Goal: Information Seeking & Learning: Learn about a topic

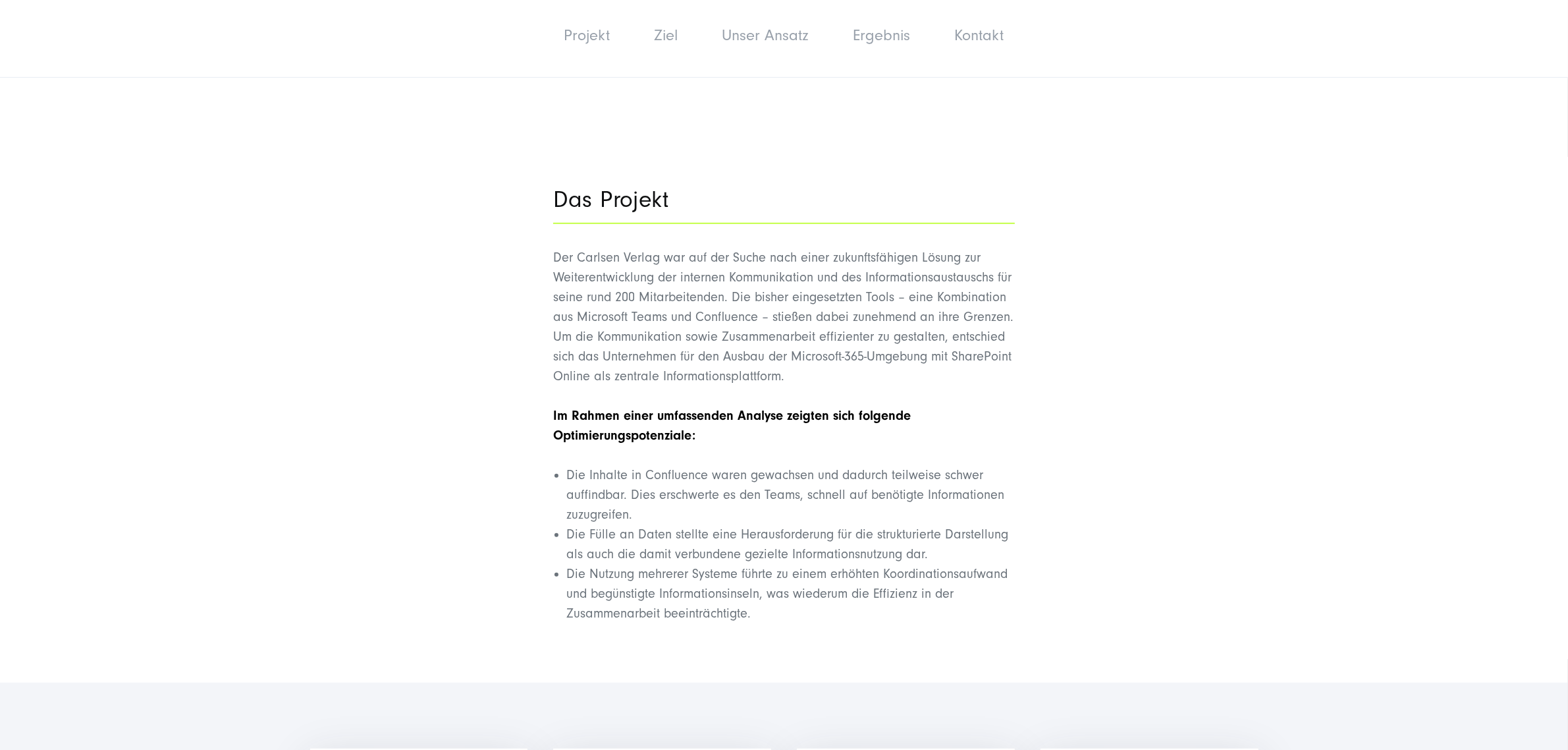
scroll to position [906, 0]
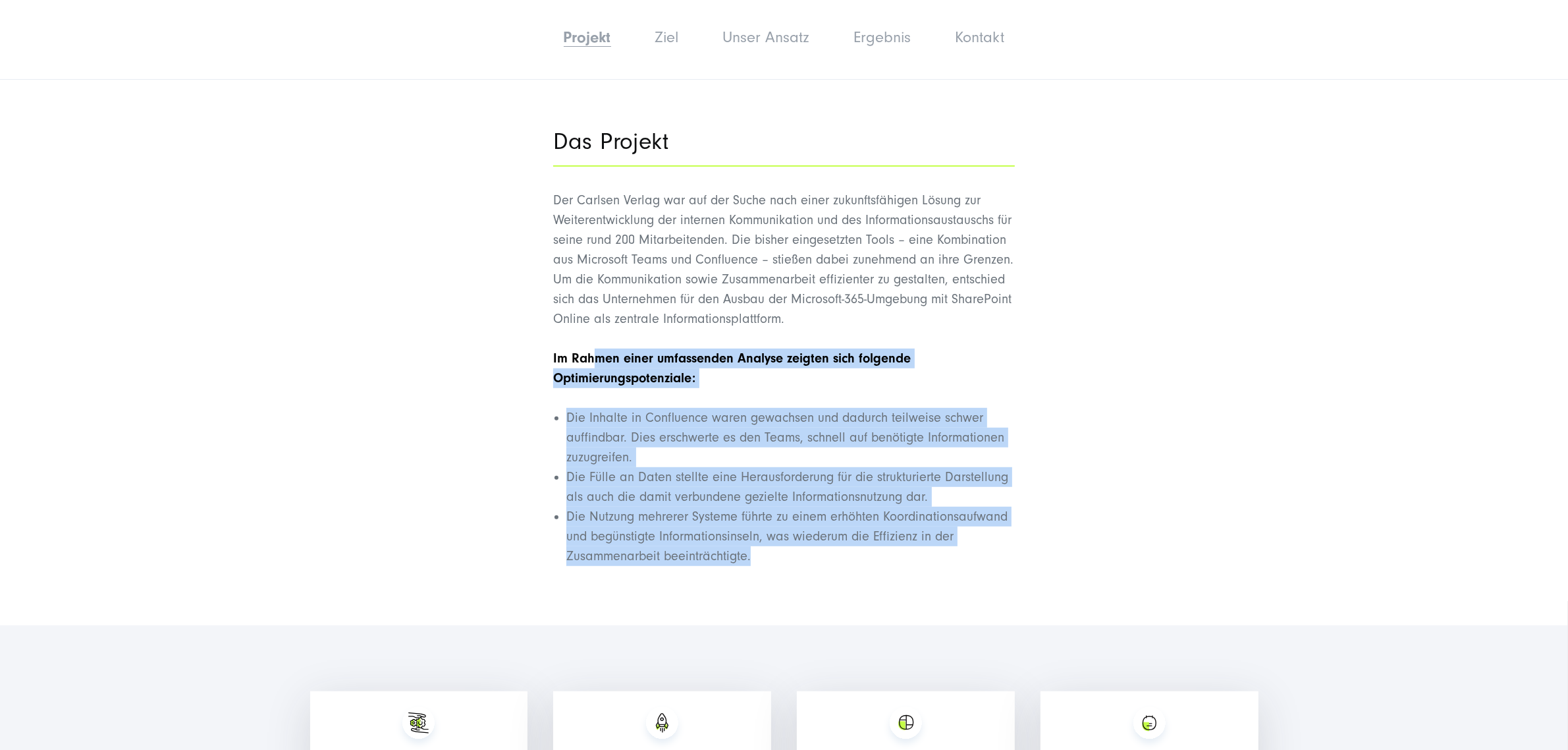
drag, startPoint x: 591, startPoint y: 354, endPoint x: 787, endPoint y: 554, distance: 280.0
click at [787, 554] on div "Der Carlsen Verlag war auf der Suche nach einer zukunftsfähigen Lösung zur Weit…" at bounding box center [784, 379] width 462 height 376
click at [787, 554] on li "Die Nutzung mehrerer Systeme führte zu einem erhöhten Koordinationsaufwand und …" at bounding box center [790, 536] width 448 height 59
drag, startPoint x: 555, startPoint y: 378, endPoint x: 709, endPoint y: 562, distance: 239.9
click at [709, 562] on div "Der Carlsen Verlag war auf der Suche nach einer zukunftsfähigen Lösung zur Weit…" at bounding box center [784, 379] width 462 height 376
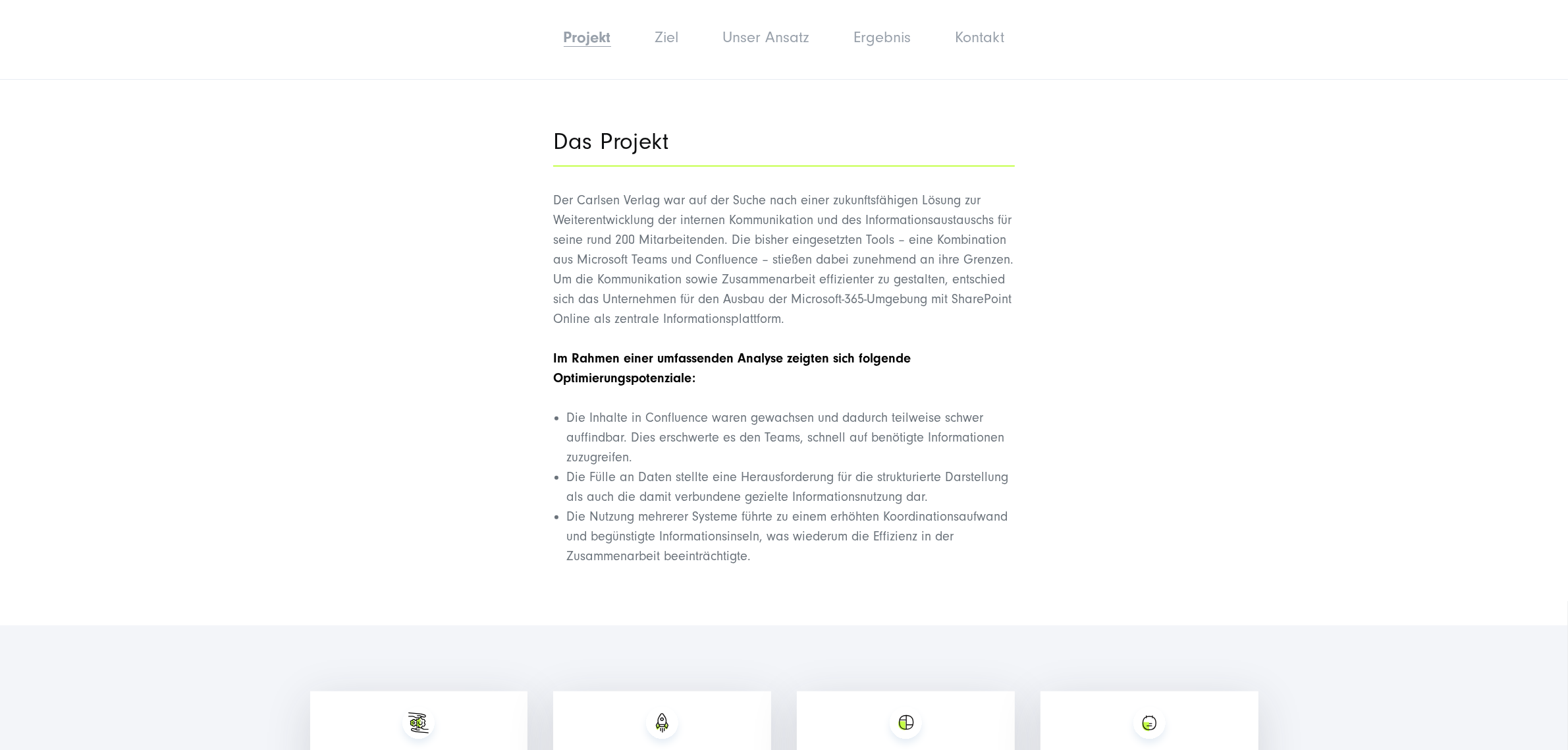
click at [743, 564] on li "Die Nutzung mehrerer Systeme führte zu einem erhöhten Koordinationsaufwand und …" at bounding box center [790, 536] width 448 height 59
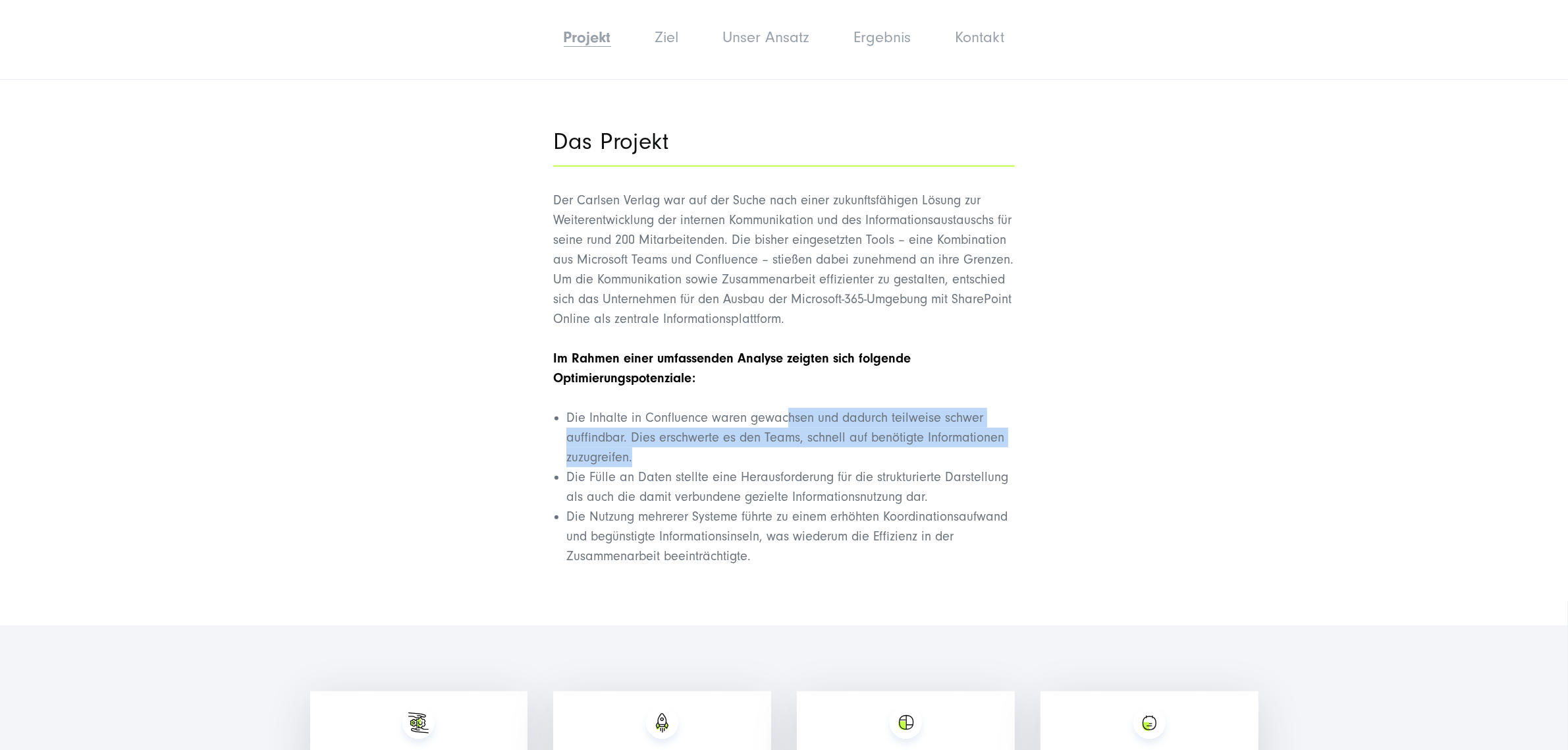
drag, startPoint x: 785, startPoint y: 426, endPoint x: 657, endPoint y: 455, distance: 131.2
click at [657, 455] on li "Die Inhalte in Confluence waren gewachsen und dadurch teilweise schwer auffindb…" at bounding box center [790, 438] width 448 height 59
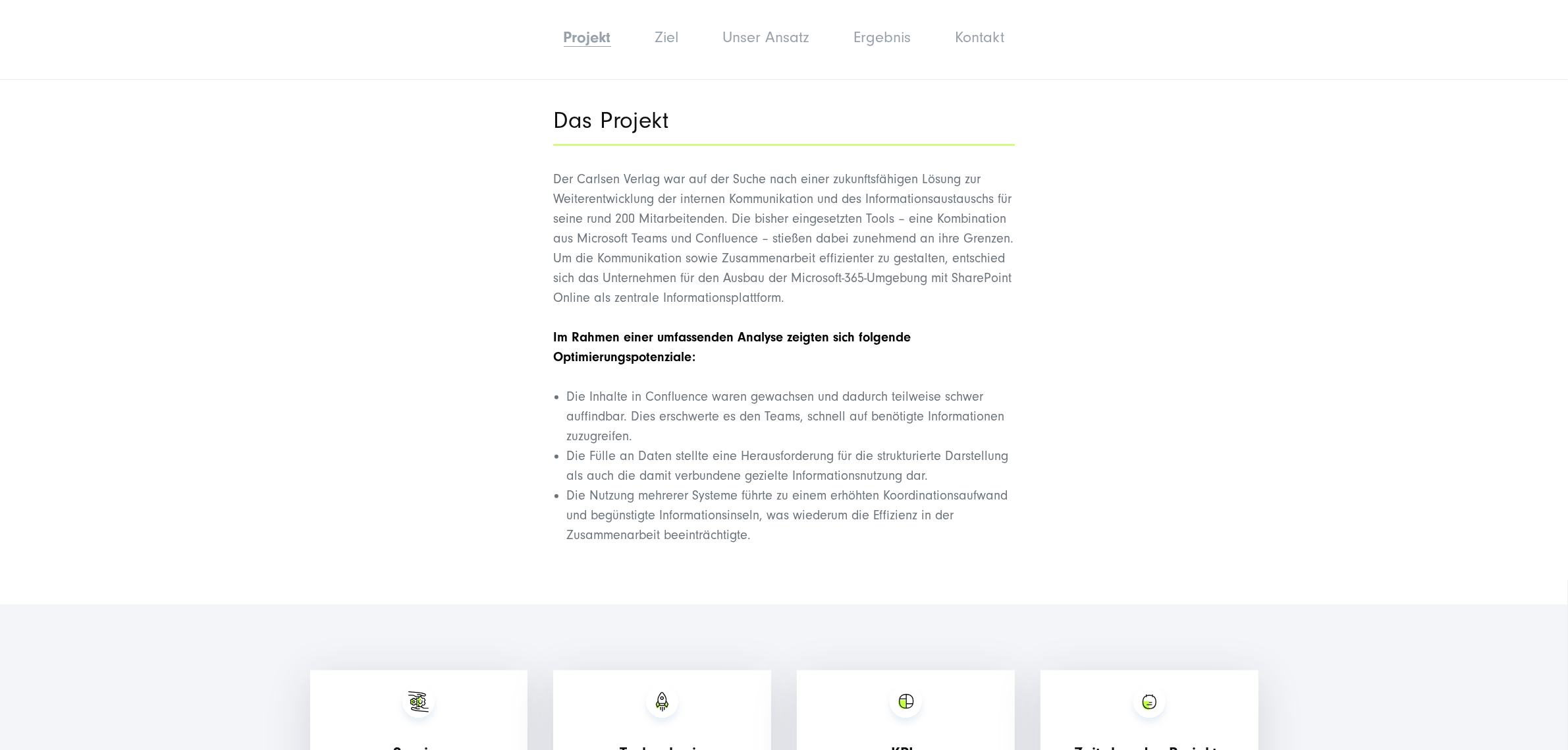
scroll to position [989, 0]
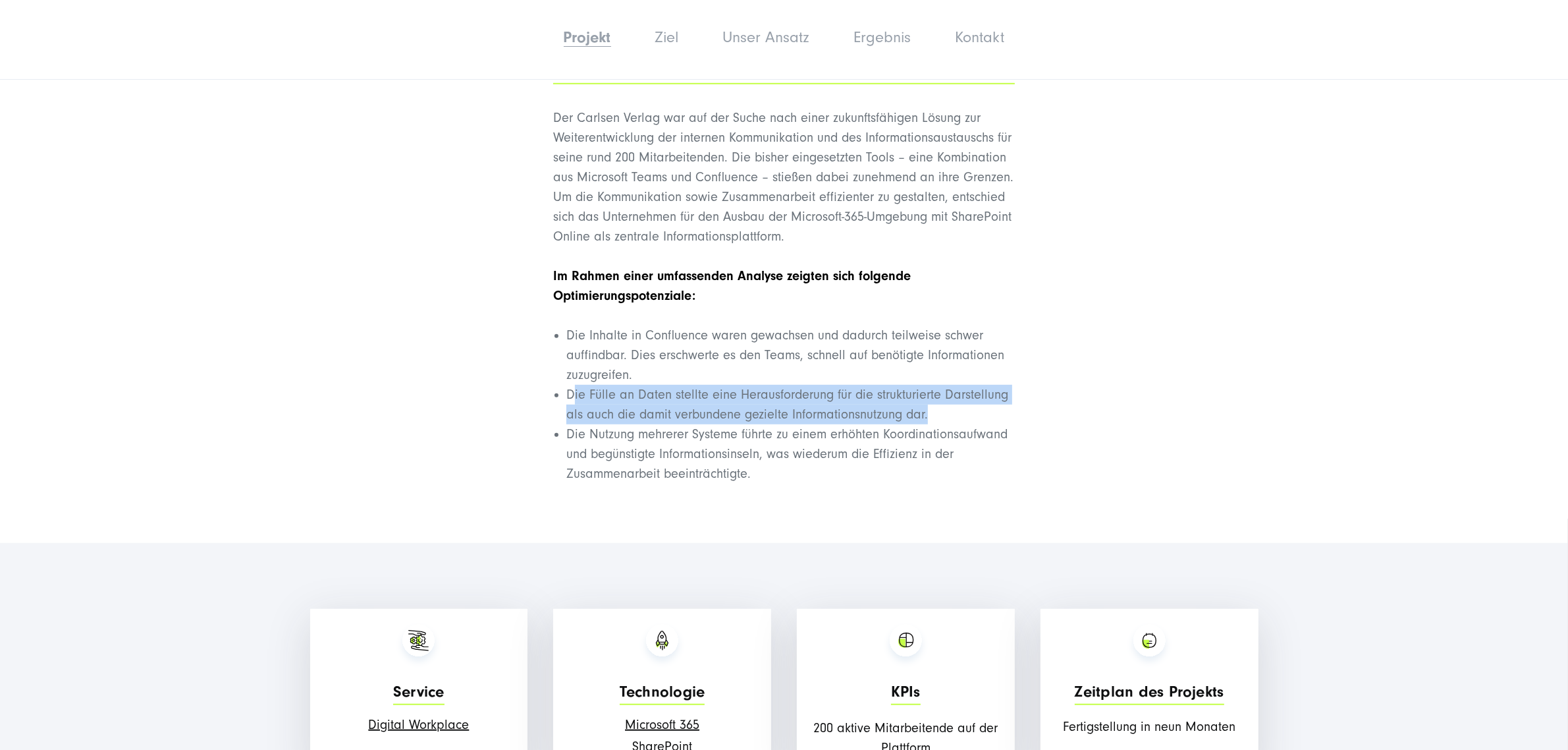
drag, startPoint x: 580, startPoint y: 388, endPoint x: 989, endPoint y: 413, distance: 409.8
click at [989, 413] on li "Die Fülle an Daten stellte eine Herausforderung für die strukturierte Darstellu…" at bounding box center [790, 405] width 448 height 39
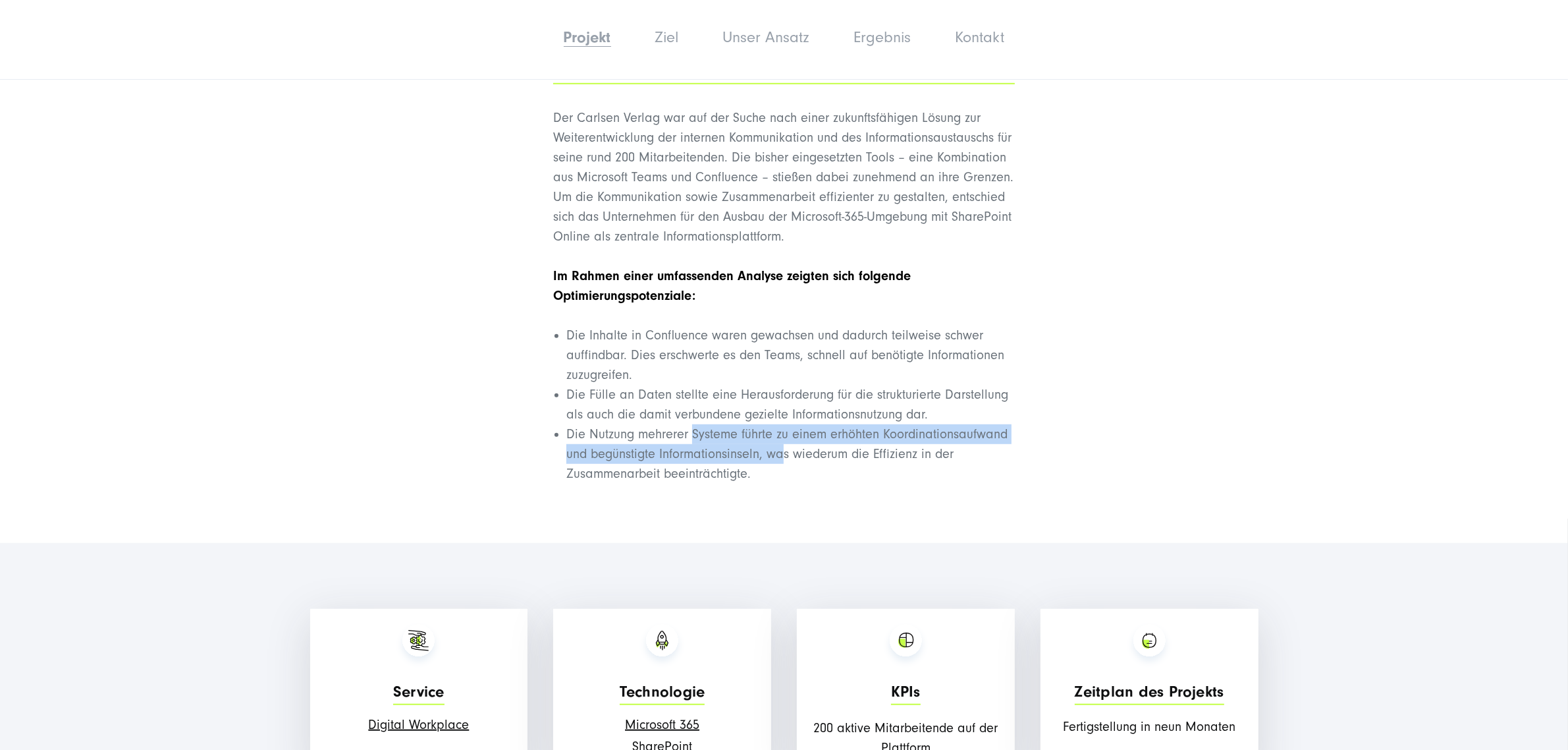
drag, startPoint x: 695, startPoint y: 423, endPoint x: 785, endPoint y: 460, distance: 97.3
click at [785, 460] on li "Die Nutzung mehrerer Systeme führte zu einem erhöhten Koordinationsaufwand und …" at bounding box center [790, 454] width 448 height 59
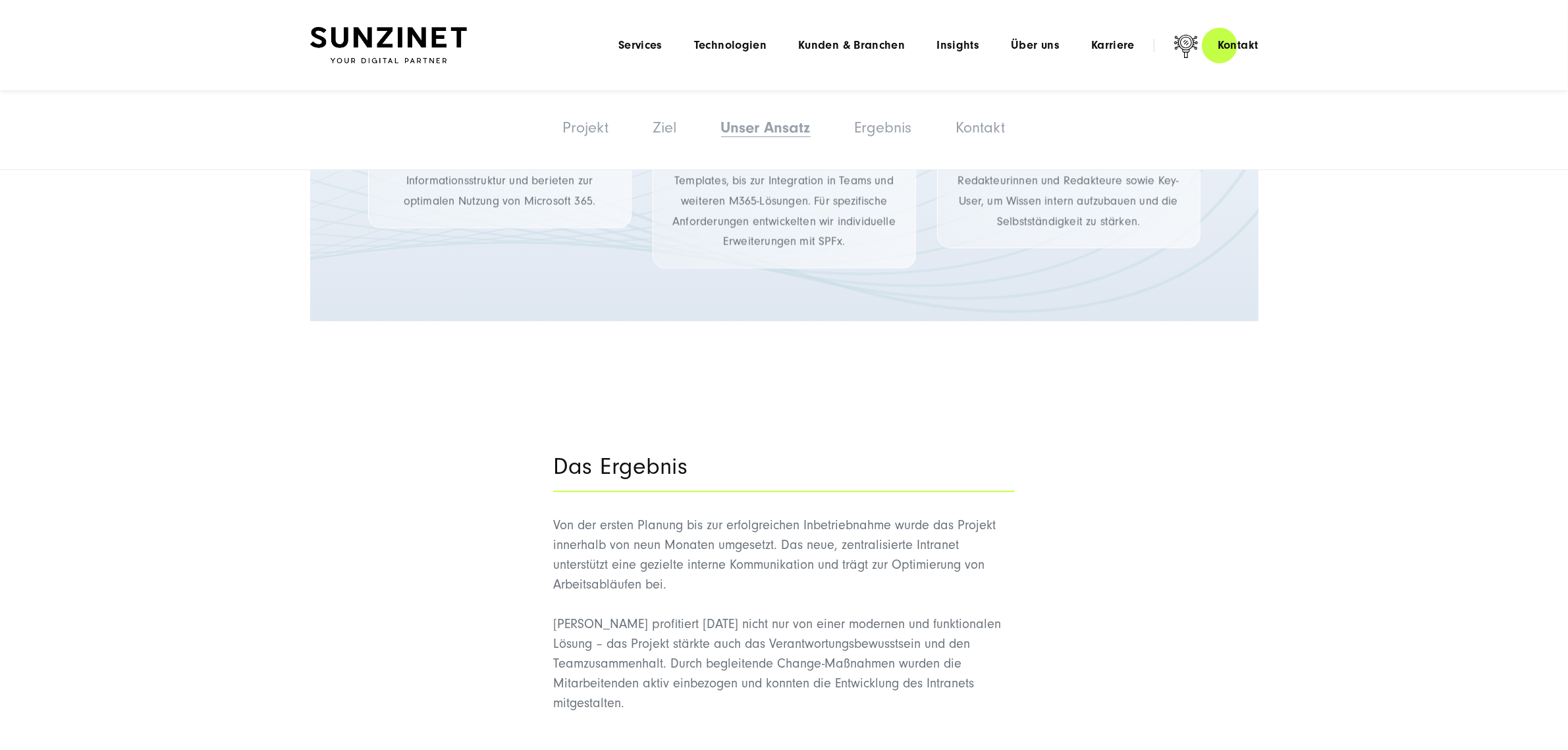
scroll to position [2389, 0]
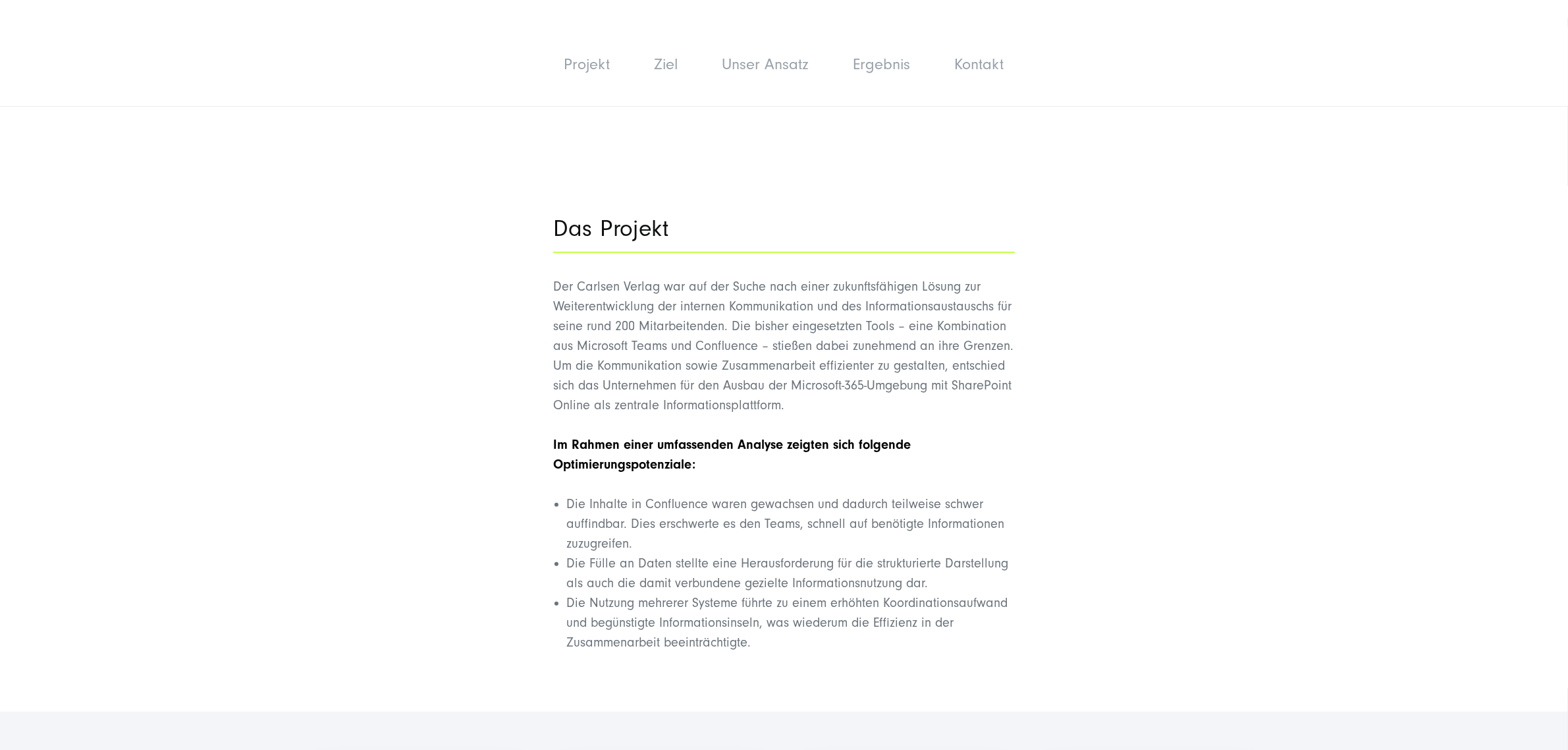
scroll to position [823, 0]
drag, startPoint x: 623, startPoint y: 447, endPoint x: 754, endPoint y: 452, distance: 131.1
click at [754, 452] on p "Im Rahmen einer umfassenden Analyse zeigten sich folgende Optimierungspotenzial…" at bounding box center [784, 450] width 462 height 39
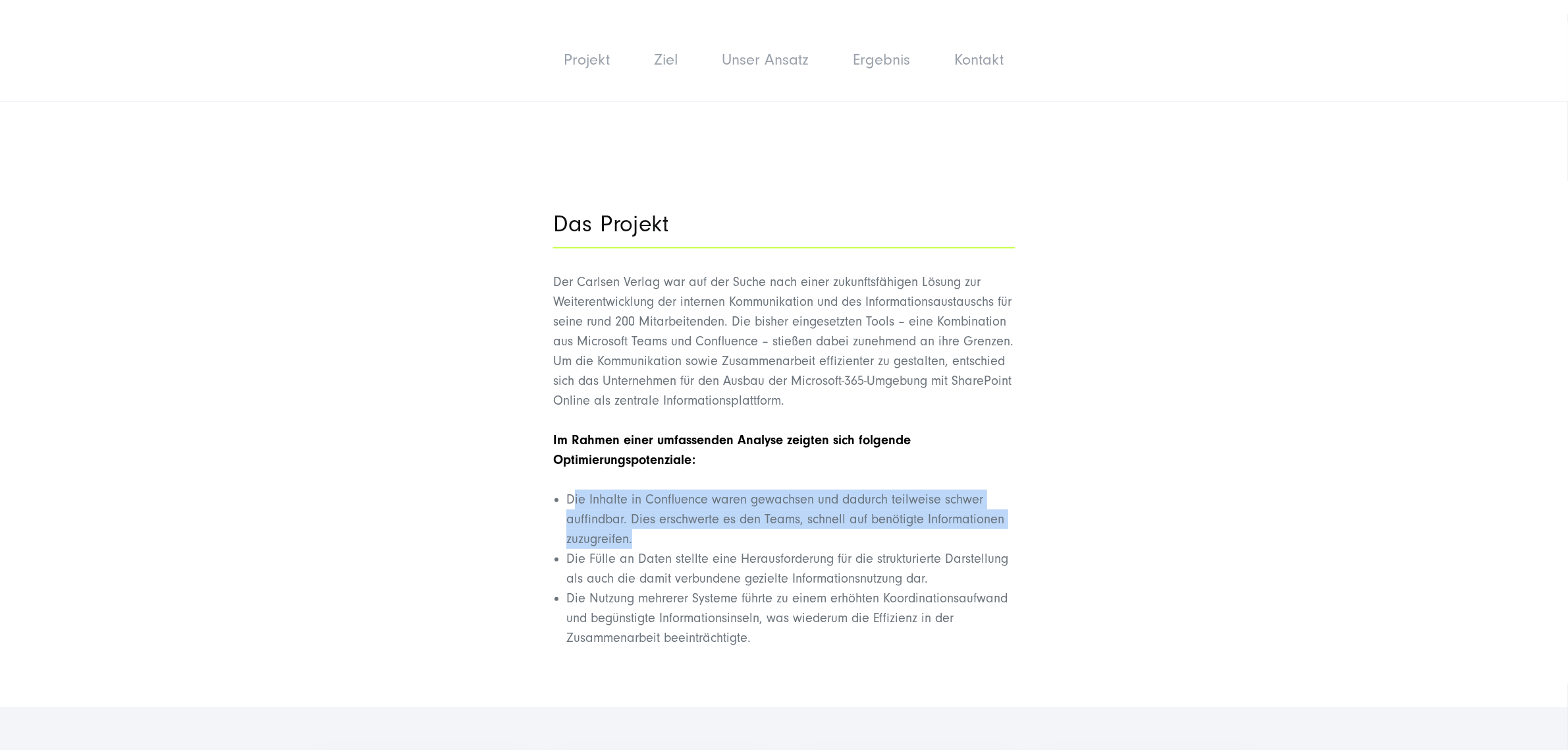
drag, startPoint x: 572, startPoint y: 502, endPoint x: 815, endPoint y: 536, distance: 245.4
click at [815, 536] on li "Die Inhalte in Confluence waren gewachsen und dadurch teilweise schwer auffindb…" at bounding box center [790, 519] width 448 height 59
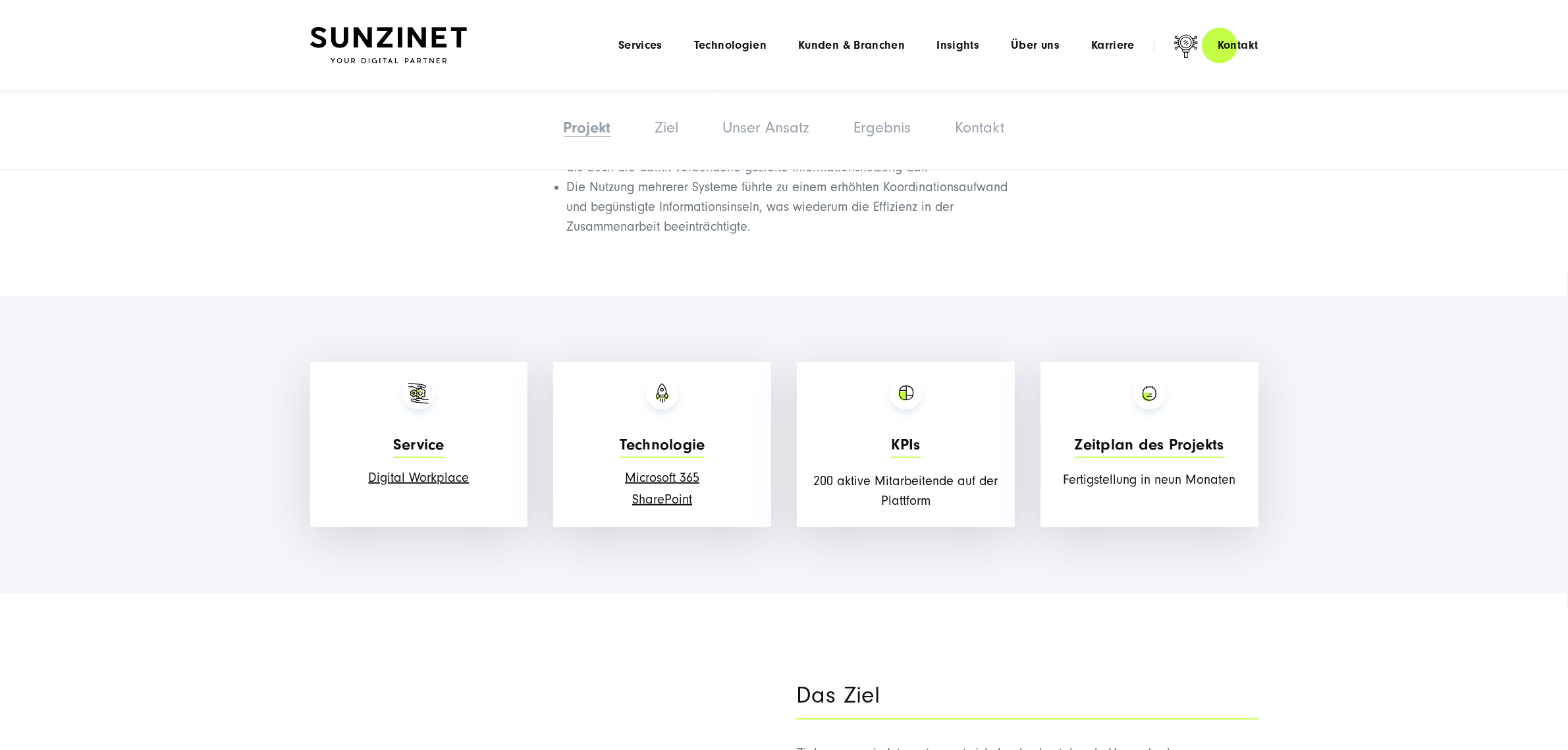
scroll to position [1154, 0]
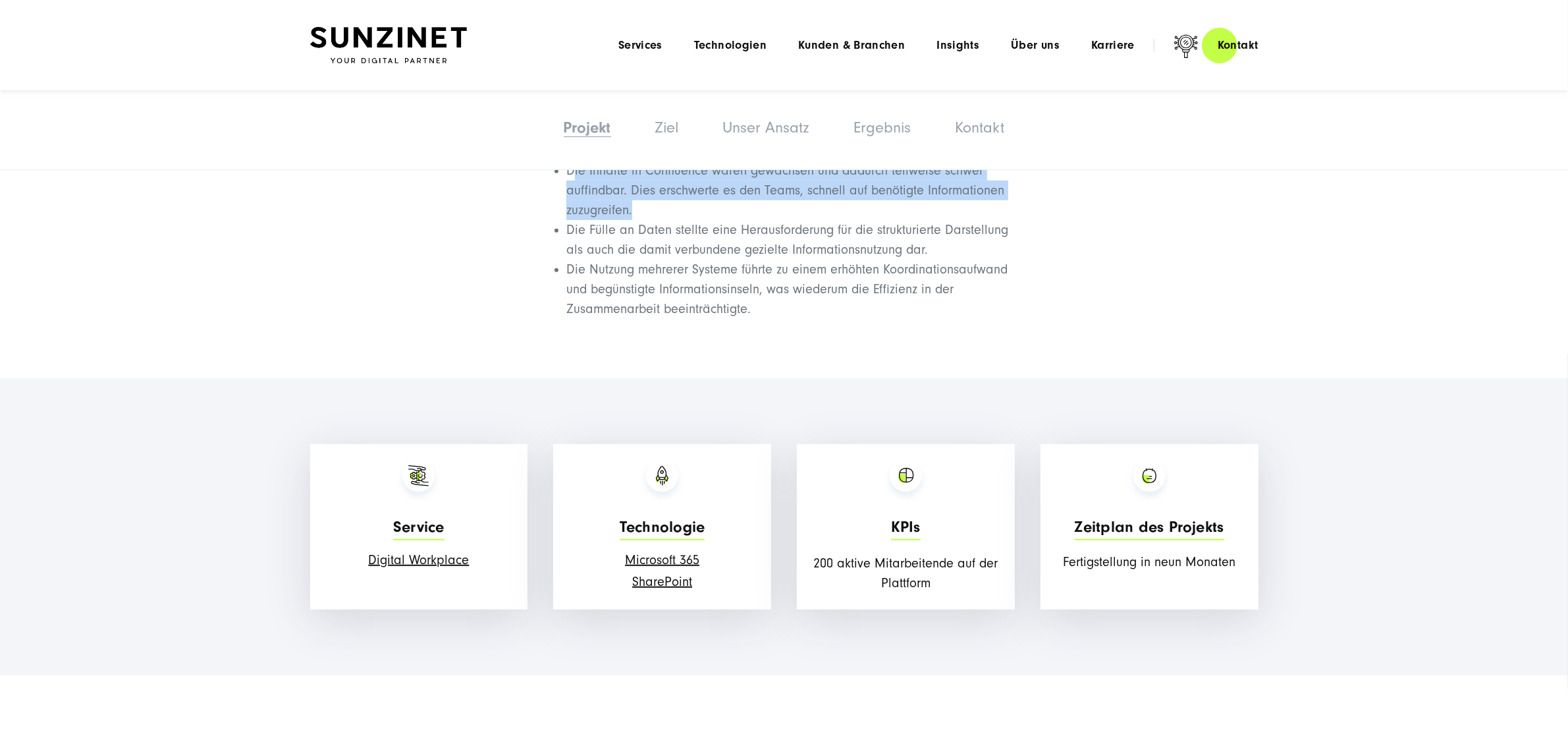
click at [905, 186] on li "Die Inhalte in Confluence waren gewachsen und dadurch teilweise schwer auffindb…" at bounding box center [790, 191] width 448 height 59
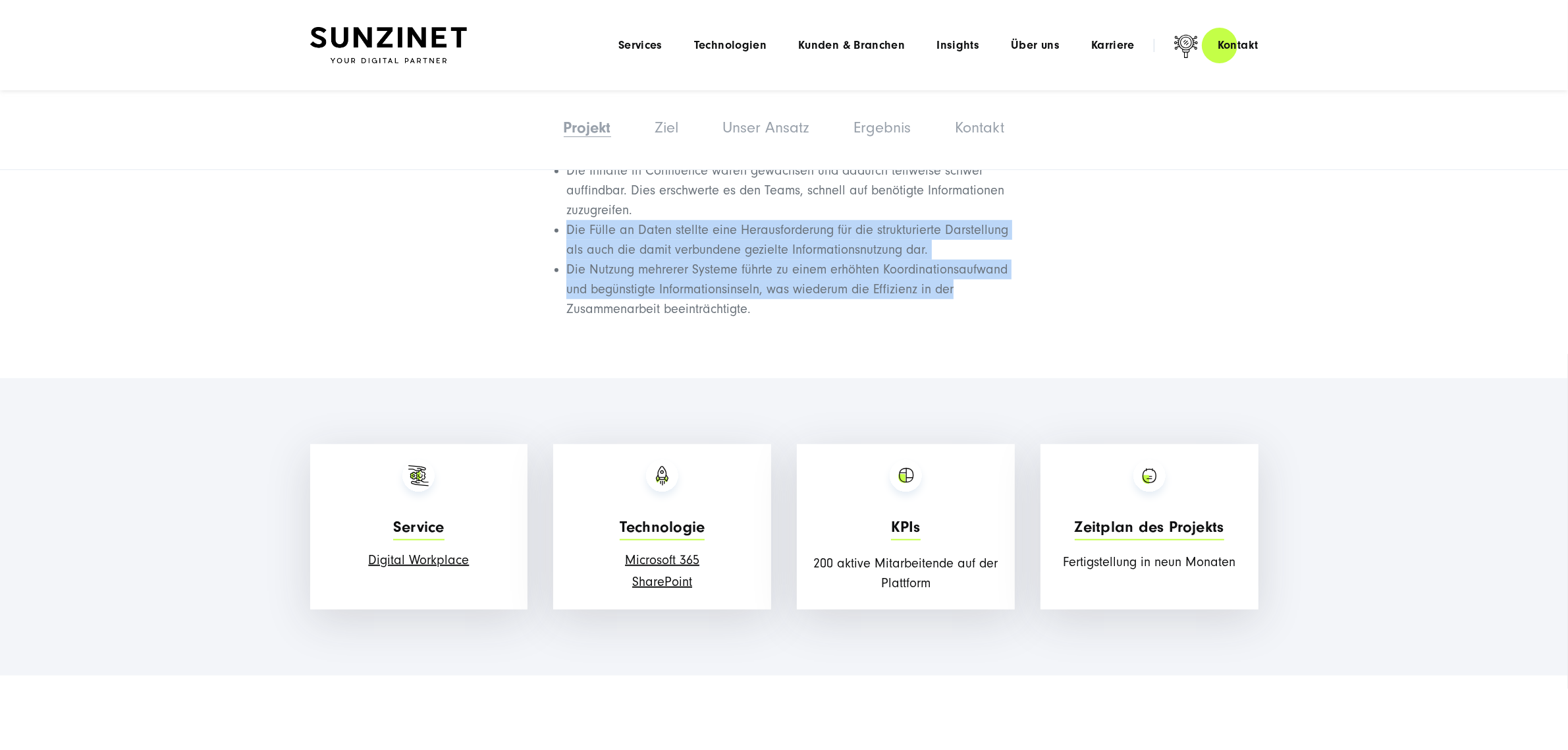
drag, startPoint x: 565, startPoint y: 233, endPoint x: 1053, endPoint y: 303, distance: 493.0
click at [1053, 301] on div "Das Projekt Der Carlsen Verlag war auf der Suche nach einer zukunftsfähigen Lös…" at bounding box center [784, 98] width 948 height 467
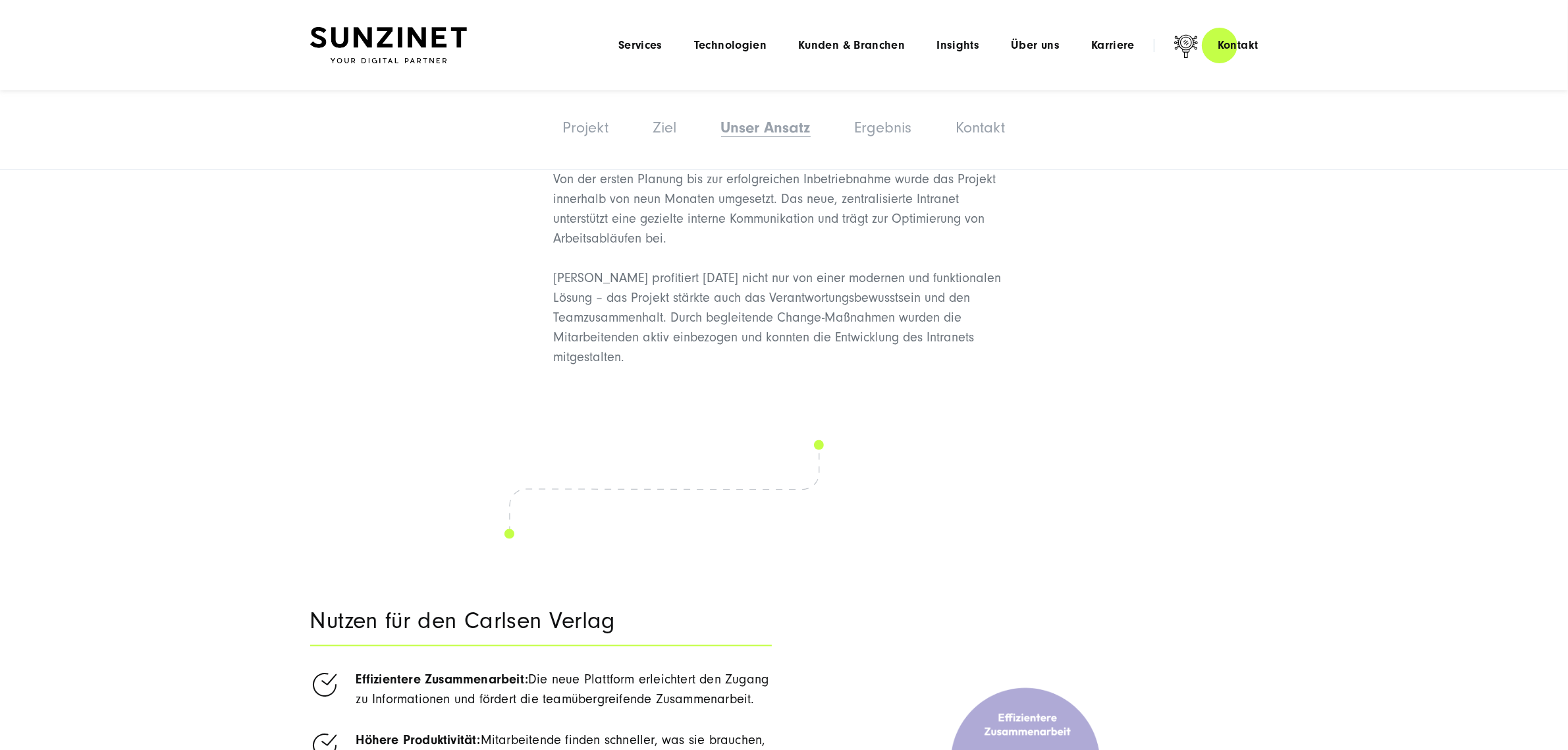
scroll to position [2966, 0]
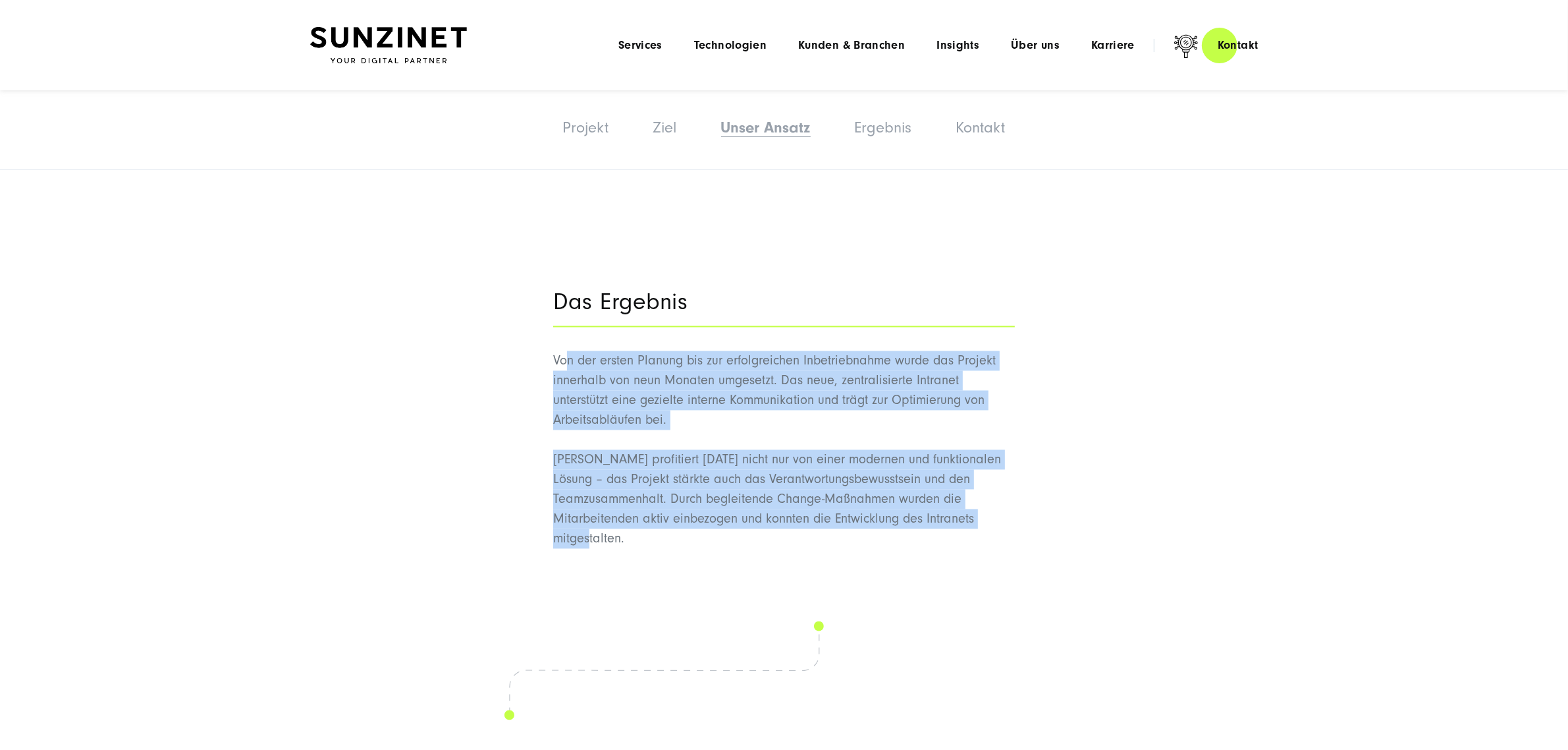
drag, startPoint x: 568, startPoint y: 337, endPoint x: 699, endPoint y: 535, distance: 237.4
click at [699, 535] on div "Das Ergebnis Von der ersten Planung bis zur erfolgreichen Inbetriebnahme wurde …" at bounding box center [784, 421] width 462 height 296
drag, startPoint x: 656, startPoint y: 482, endPoint x: 614, endPoint y: 369, distance: 120.6
click at [654, 482] on p "[PERSON_NAME] profitiert [DATE] nicht nur von einer modernen und funktionalen L…" at bounding box center [784, 499] width 462 height 98
click at [594, 317] on div "Das Ergebnis Von der ersten Planung bis zur erfolgreichen Inbetriebnahme wurde …" at bounding box center [784, 411] width 462 height 277
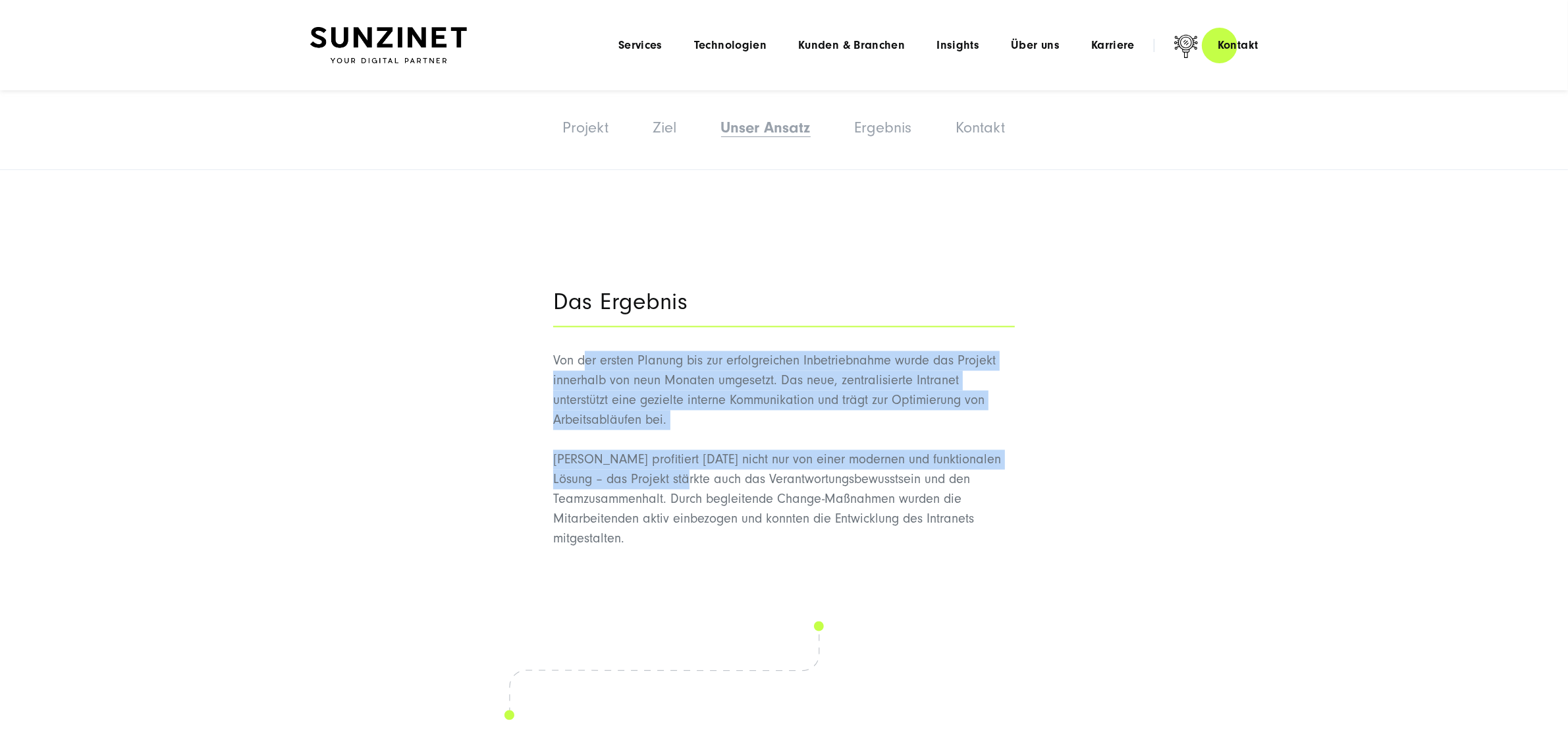
drag, startPoint x: 583, startPoint y: 339, endPoint x: 676, endPoint y: 452, distance: 146.3
click at [676, 452] on div "Von der ersten Planung bis zur erfolgreichen Inbetriebnahme wurde das Projekt i…" at bounding box center [784, 449] width 462 height 198
click at [618, 354] on p "Von der ersten Planung bis zur erfolgreichen Inbetriebnahme wurde das Projekt i…" at bounding box center [784, 390] width 462 height 79
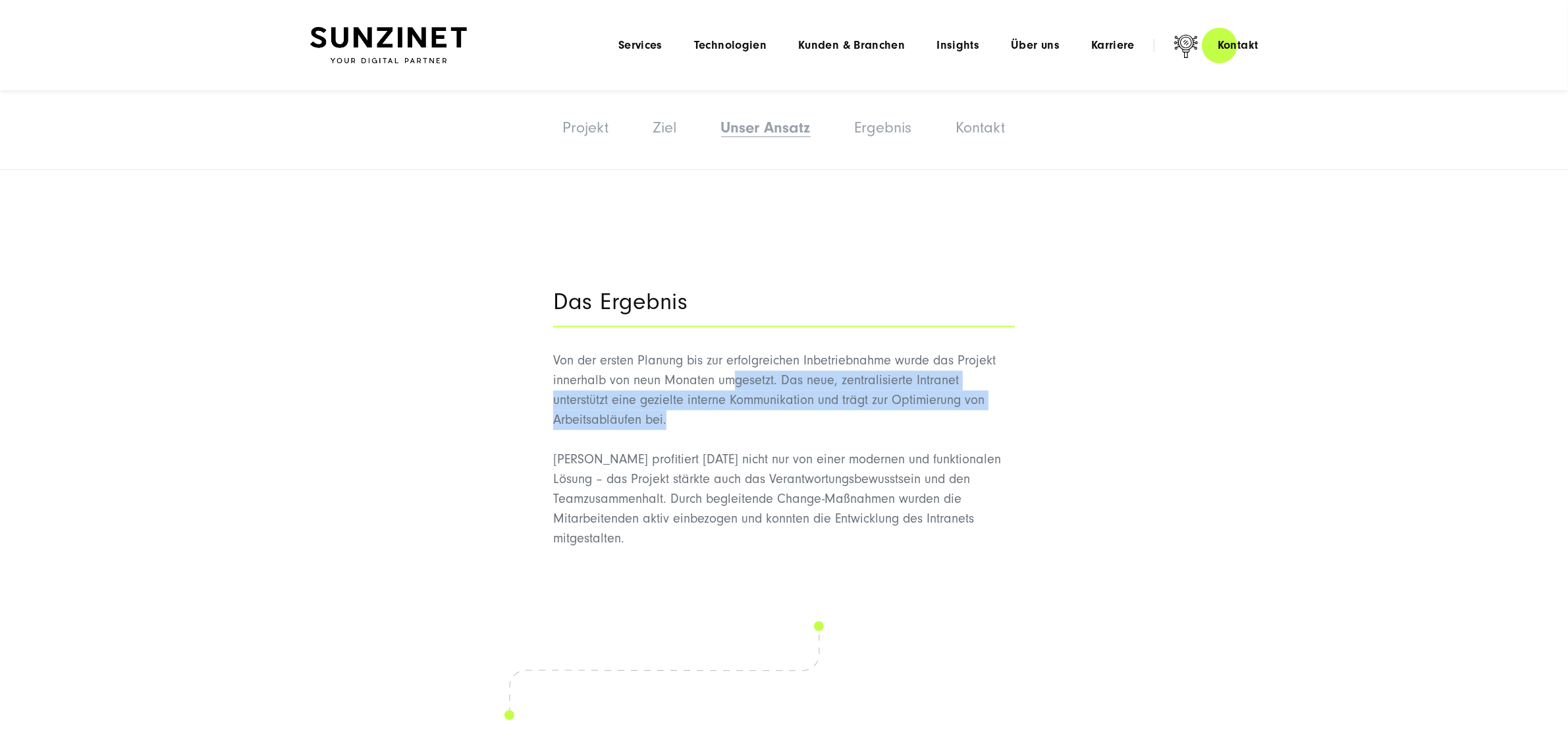
drag, startPoint x: 730, startPoint y: 354, endPoint x: 920, endPoint y: 394, distance: 194.2
click at [920, 394] on p "Von der ersten Planung bis zur erfolgreichen Inbetriebnahme wurde das Projekt i…" at bounding box center [784, 390] width 462 height 79
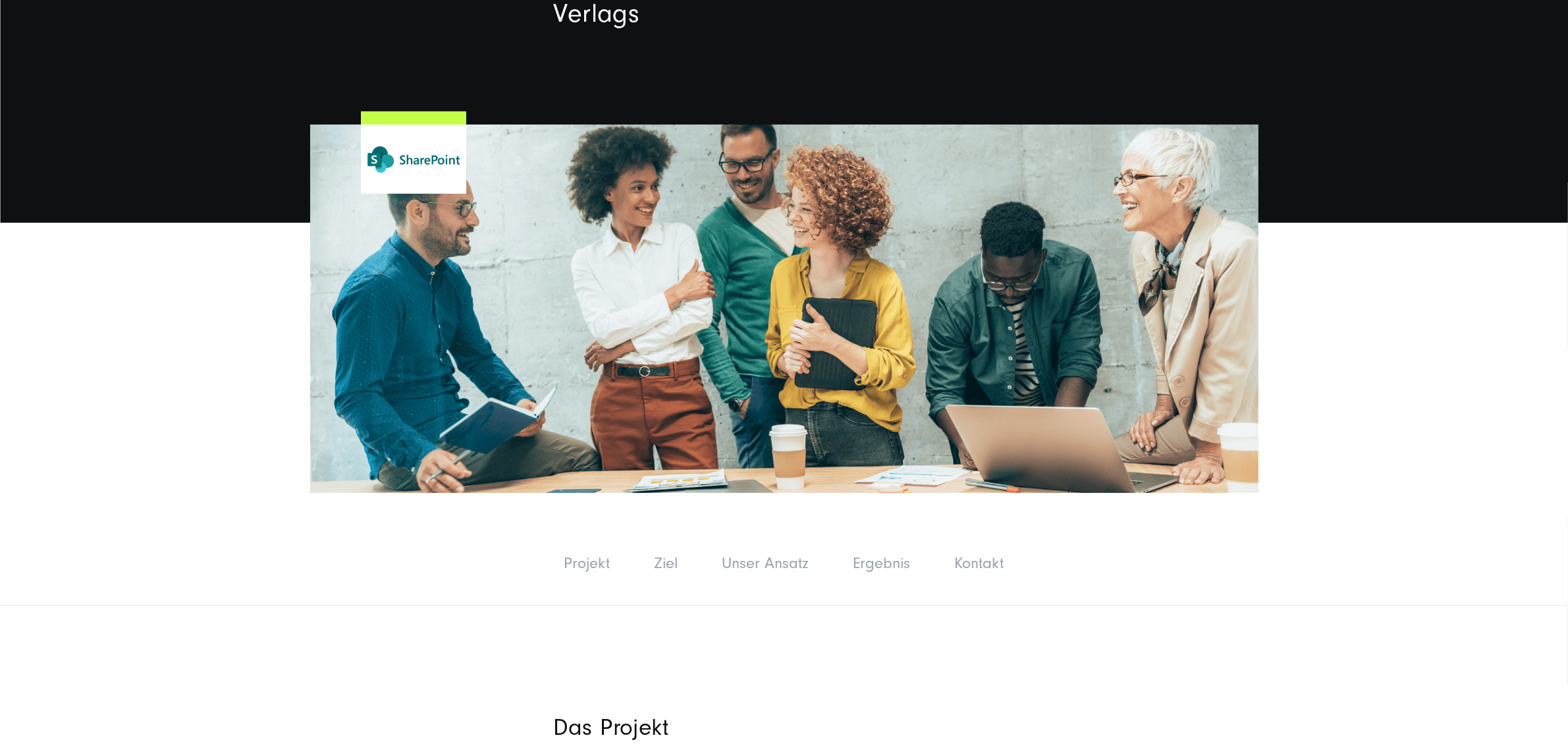
scroll to position [412, 0]
